Goal: Communication & Community: Answer question/provide support

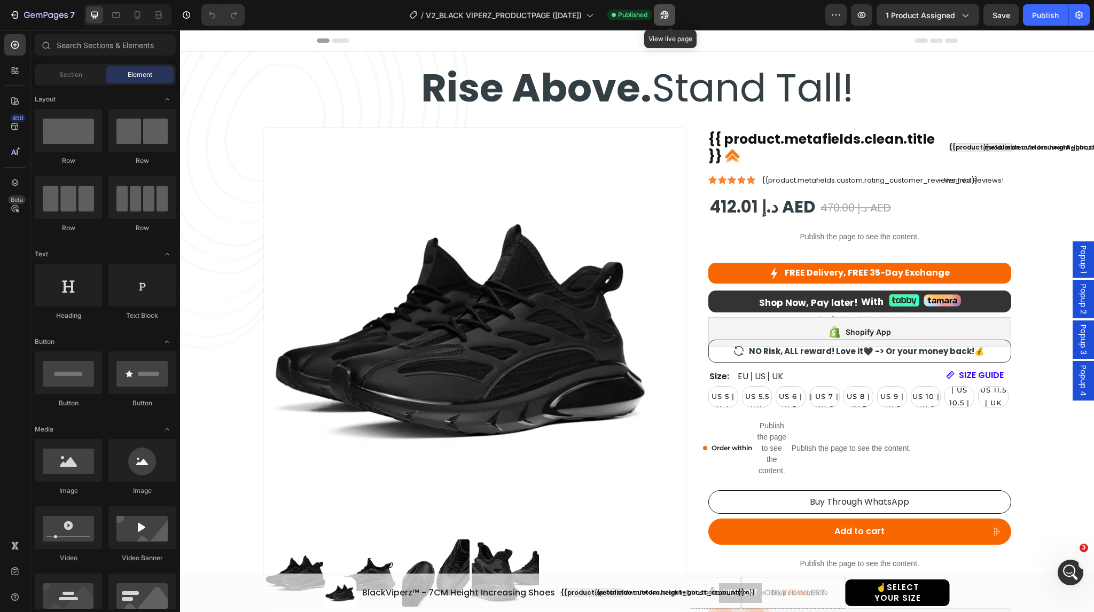
click at [670, 16] on icon "button" at bounding box center [664, 15] width 11 height 11
click at [1065, 570] on icon "Open Intercom Messenger" at bounding box center [1069, 571] width 18 height 18
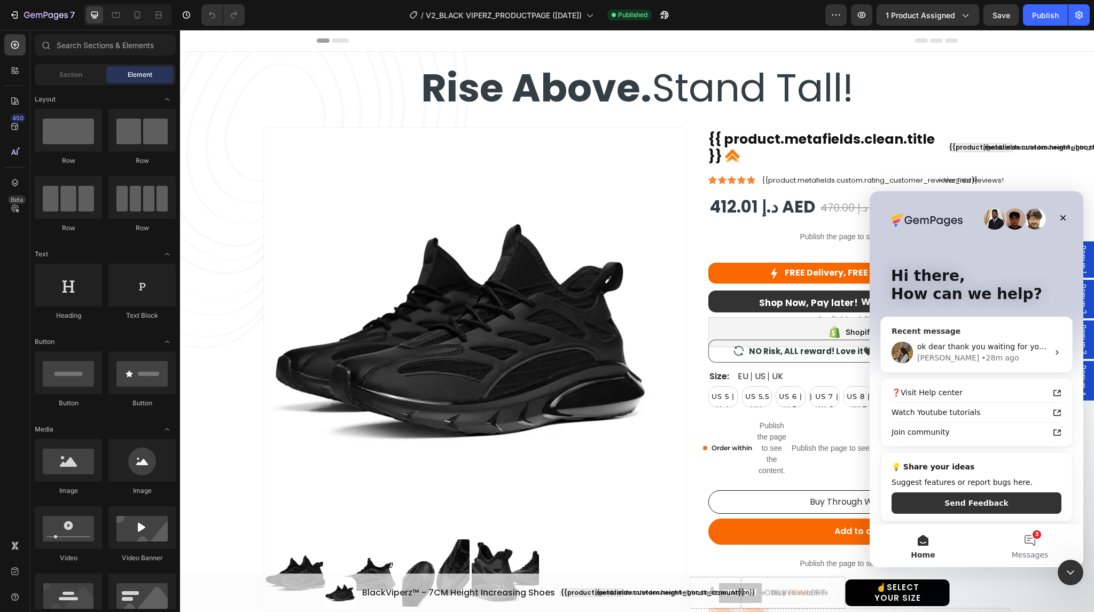
click at [1006, 353] on div "Roxanne • 28m ago" at bounding box center [982, 357] width 131 height 11
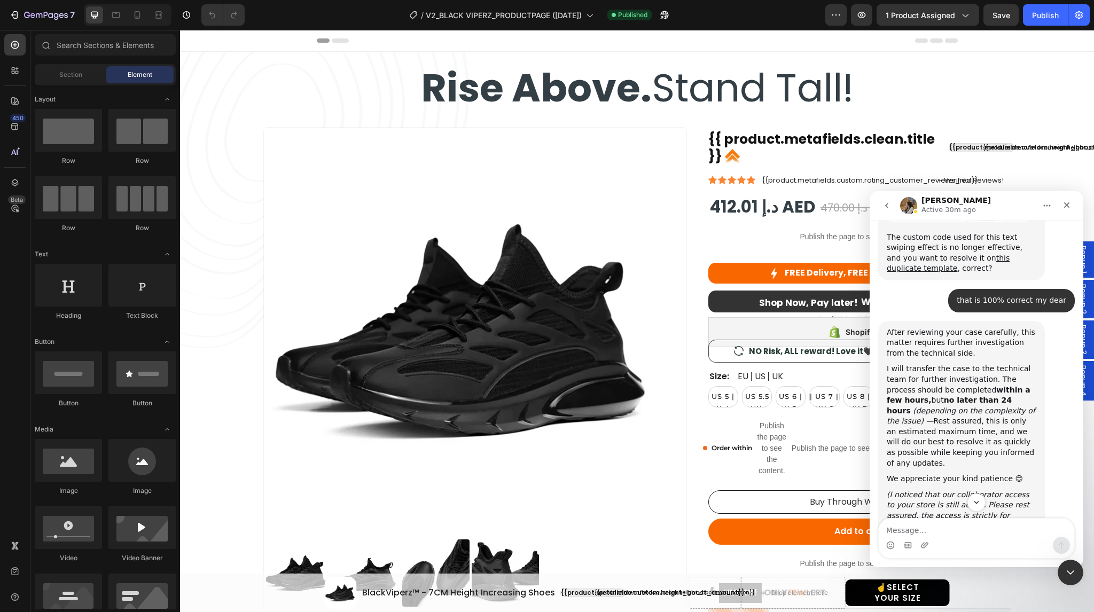
scroll to position [768, 0]
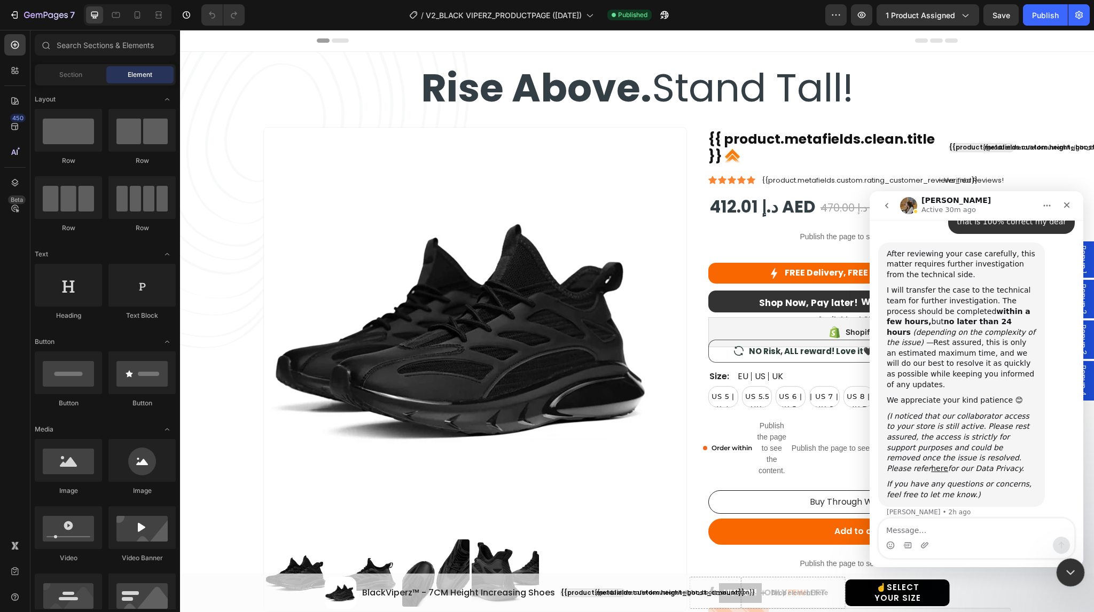
click at [1071, 575] on icon "Close Intercom Messenger" at bounding box center [1068, 570] width 13 height 13
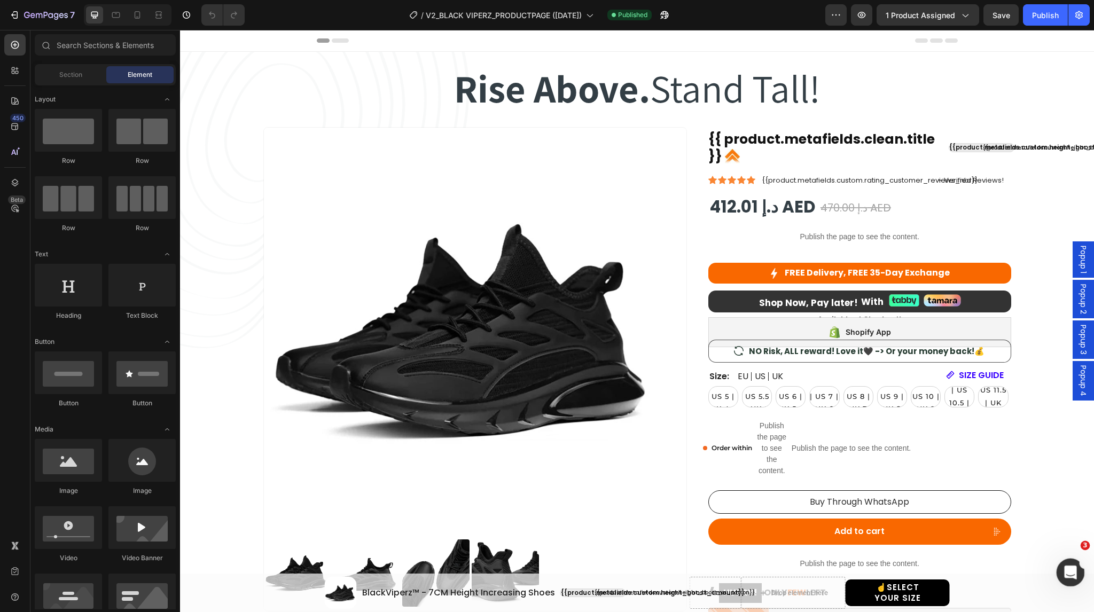
click at [1062, 572] on icon "Open Intercom Messenger" at bounding box center [1069, 571] width 18 height 18
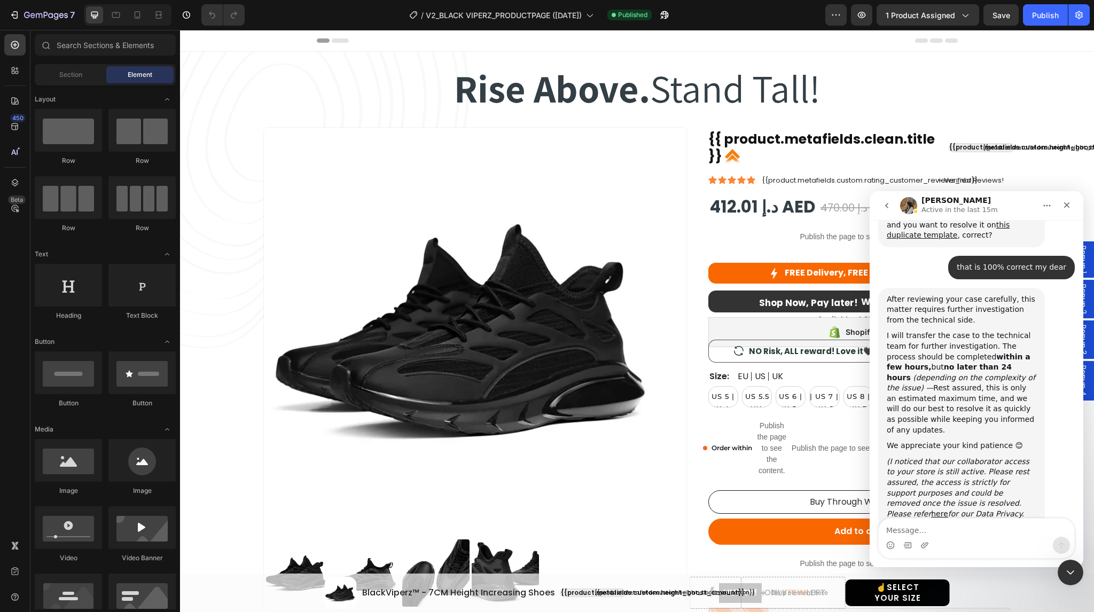
scroll to position [736, 0]
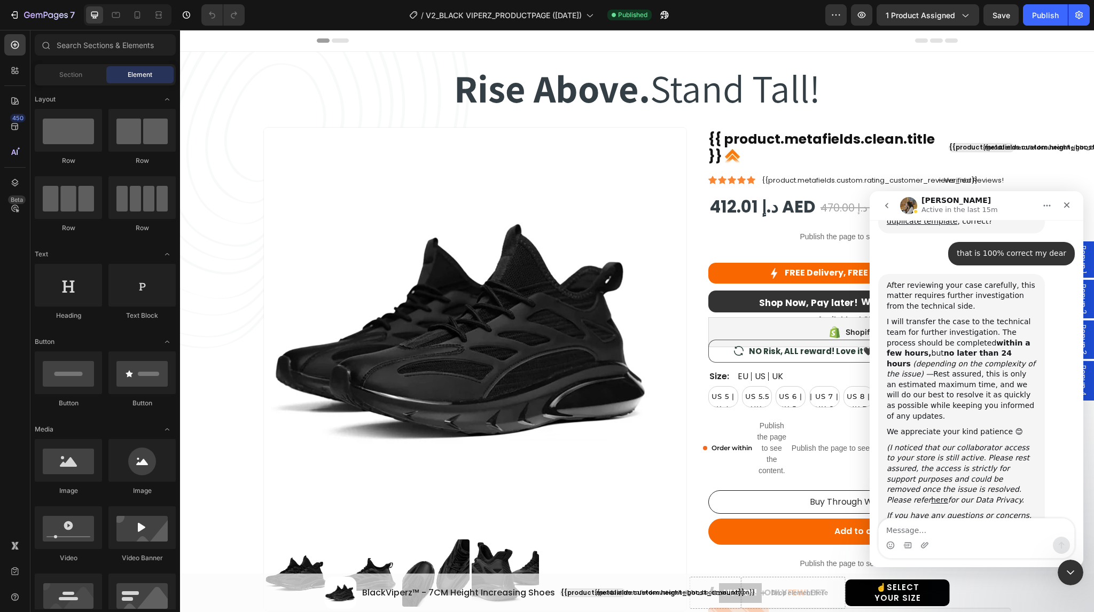
click at [972, 529] on textarea "Message…" at bounding box center [975, 527] width 195 height 18
type textarea "ok dear thank you waiting for your update"
